Goal: Information Seeking & Learning: Learn about a topic

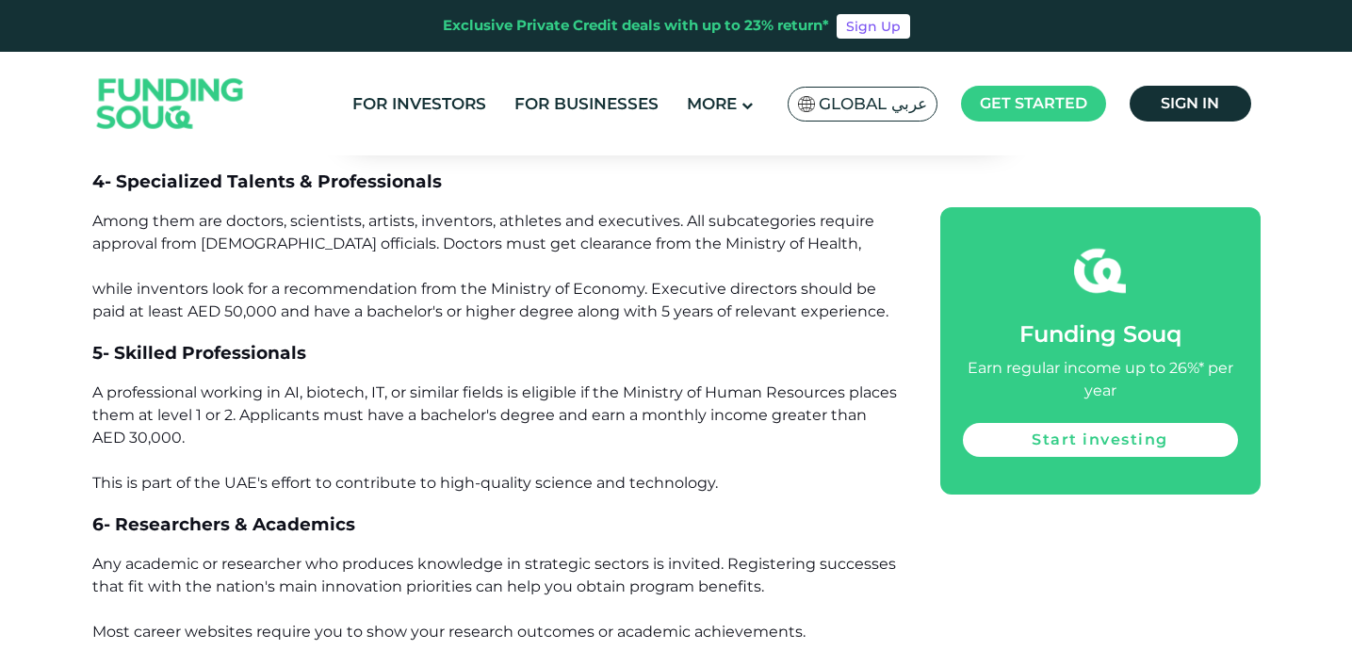
scroll to position [2029, 0]
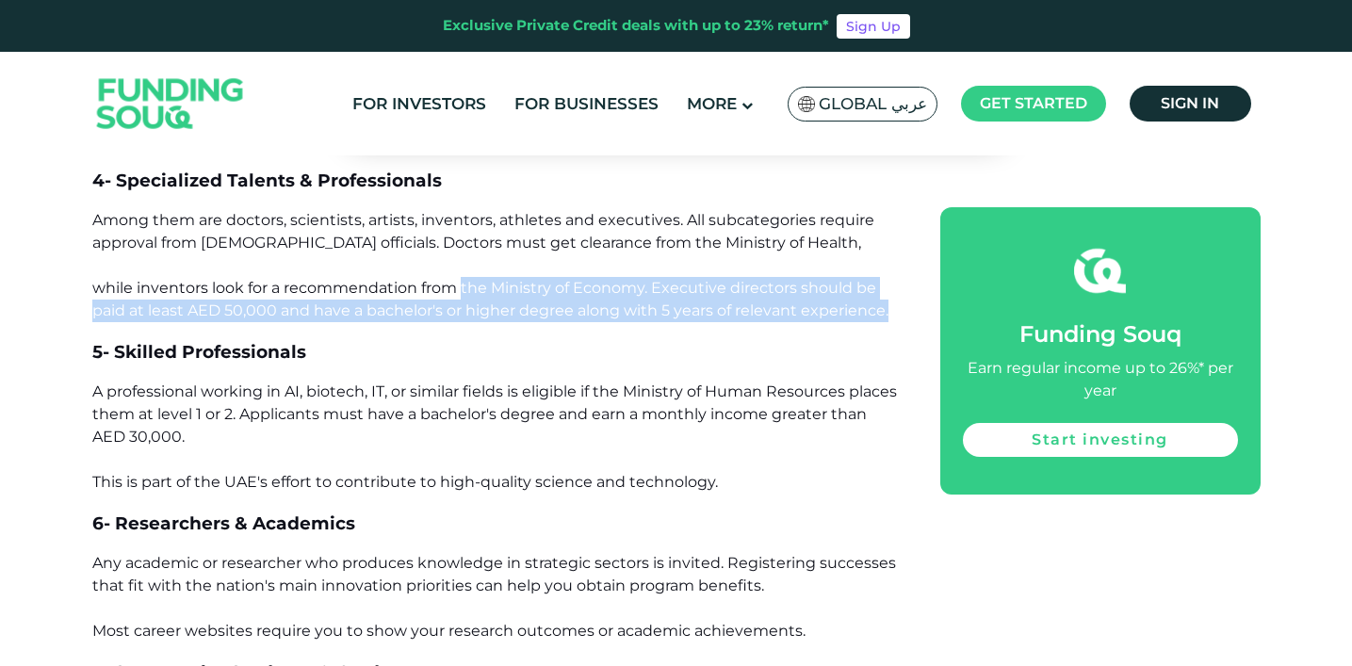
drag, startPoint x: 460, startPoint y: 280, endPoint x: 650, endPoint y: 323, distance: 195.1
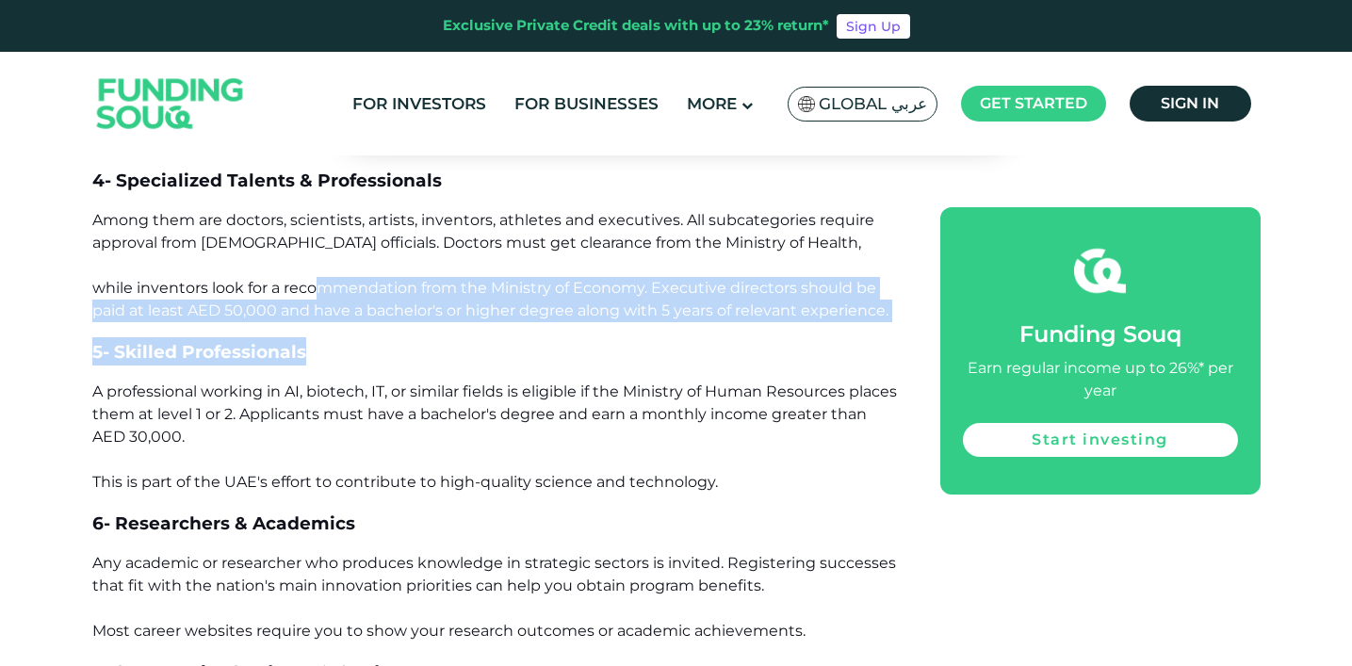
drag, startPoint x: 312, startPoint y: 286, endPoint x: 523, endPoint y: 364, distance: 224.7
click at [523, 364] on h3 "5- Skilled Professionals" at bounding box center [494, 351] width 805 height 28
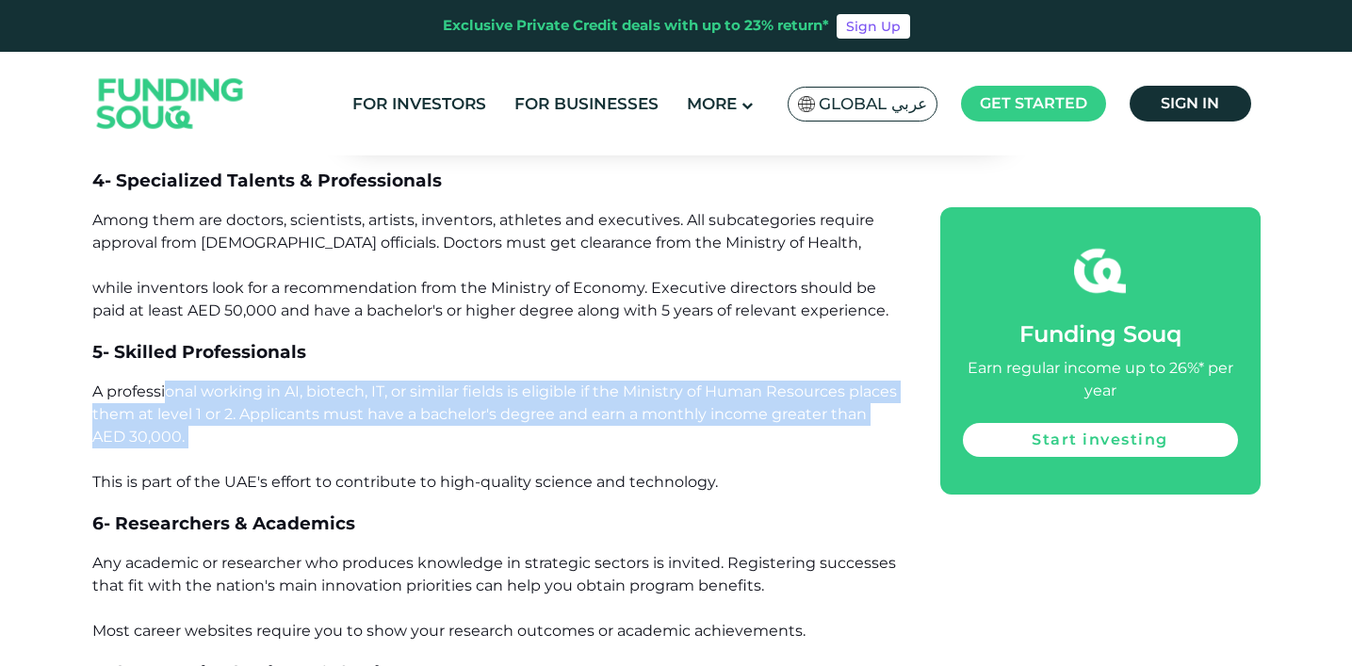
drag, startPoint x: 165, startPoint y: 387, endPoint x: 300, endPoint y: 479, distance: 164.1
click at [300, 479] on span "A professional working in AI, biotech, IT, or similar fields is eligible if the…" at bounding box center [494, 436] width 804 height 108
drag, startPoint x: 219, startPoint y: 427, endPoint x: 72, endPoint y: 400, distance: 150.2
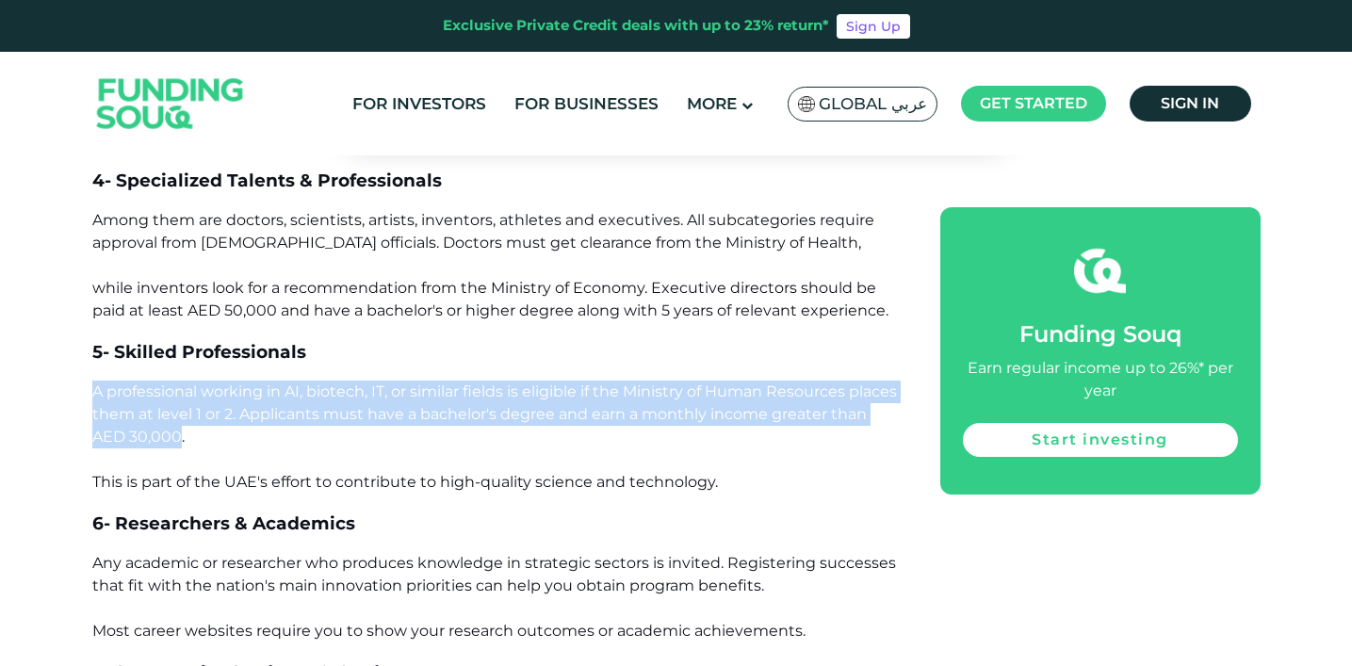
click at [317, 479] on span "A professional working in AI, biotech, IT, or similar fields is eligible if the…" at bounding box center [494, 436] width 804 height 108
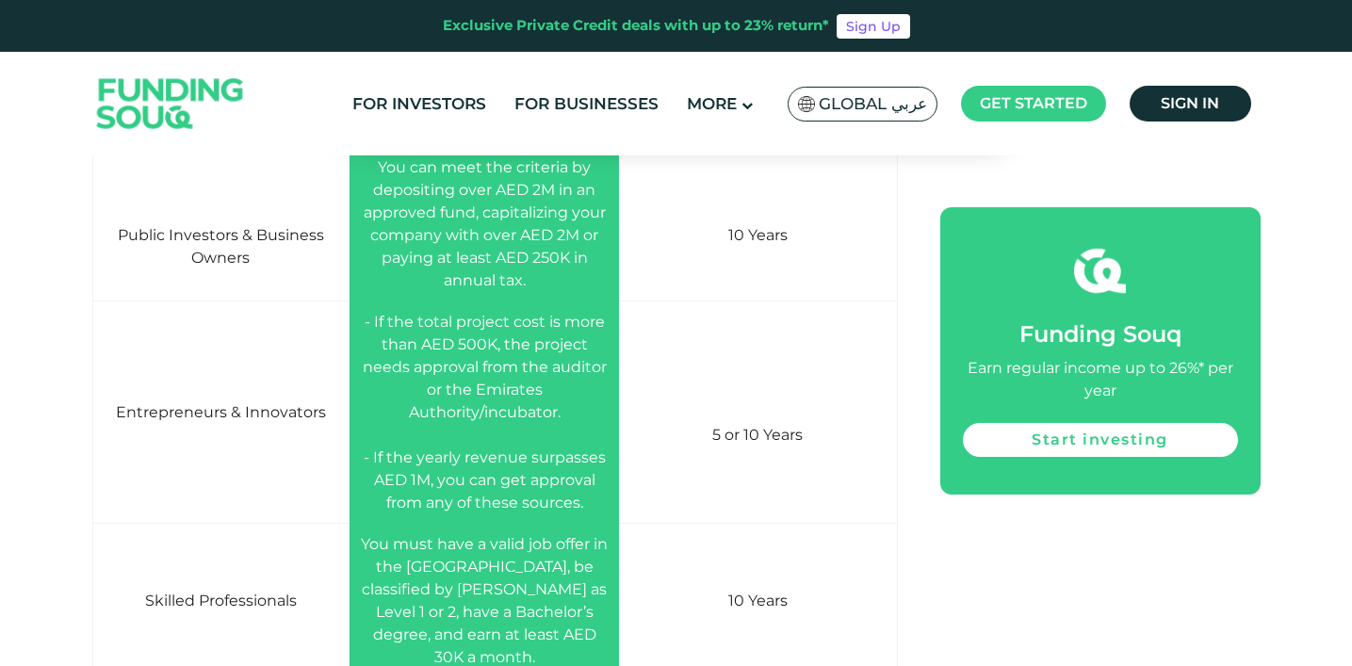
scroll to position [3060, 0]
